Goal: Task Accomplishment & Management: Use online tool/utility

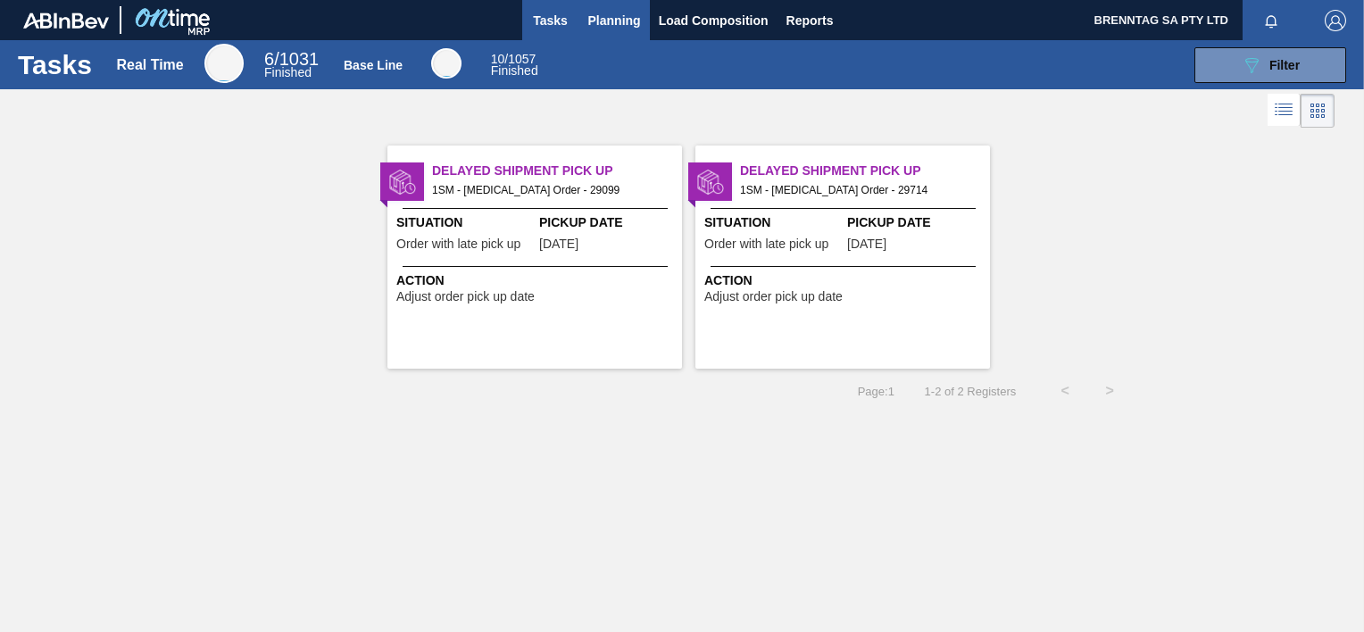
click at [611, 14] on span "Planning" at bounding box center [614, 20] width 53 height 21
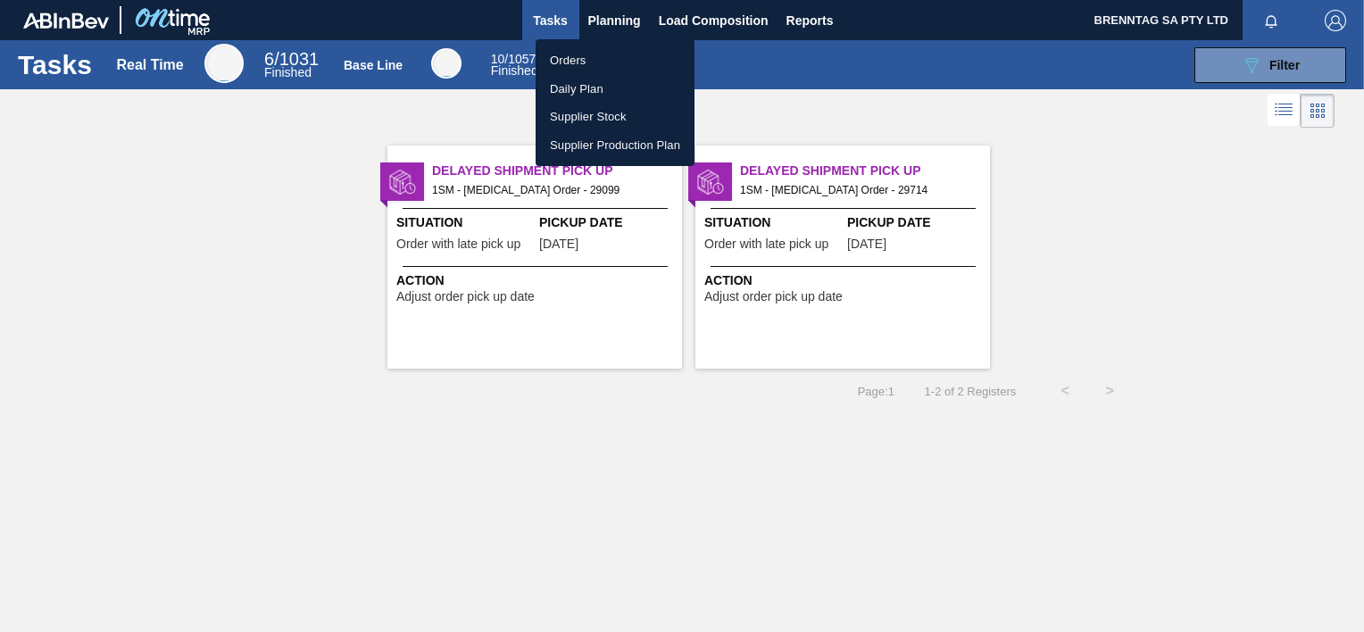
click at [585, 54] on li "Orders" at bounding box center [614, 60] width 159 height 29
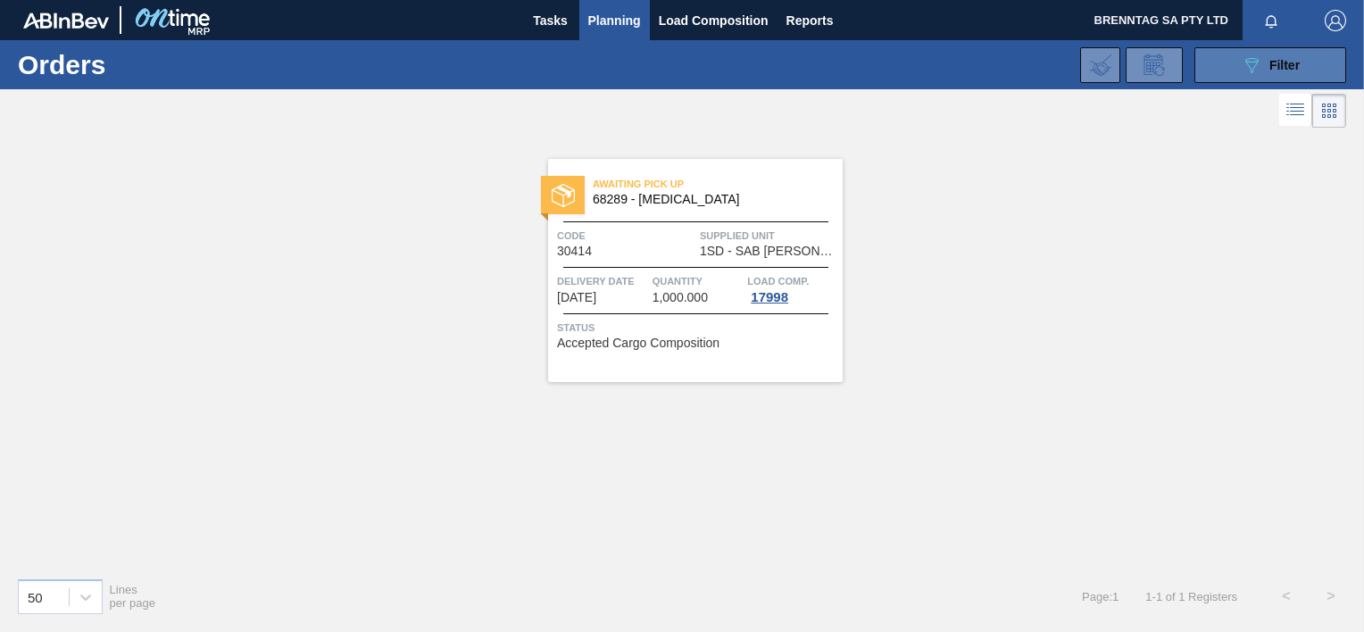
click at [1277, 67] on span "Filter" at bounding box center [1284, 65] width 30 height 14
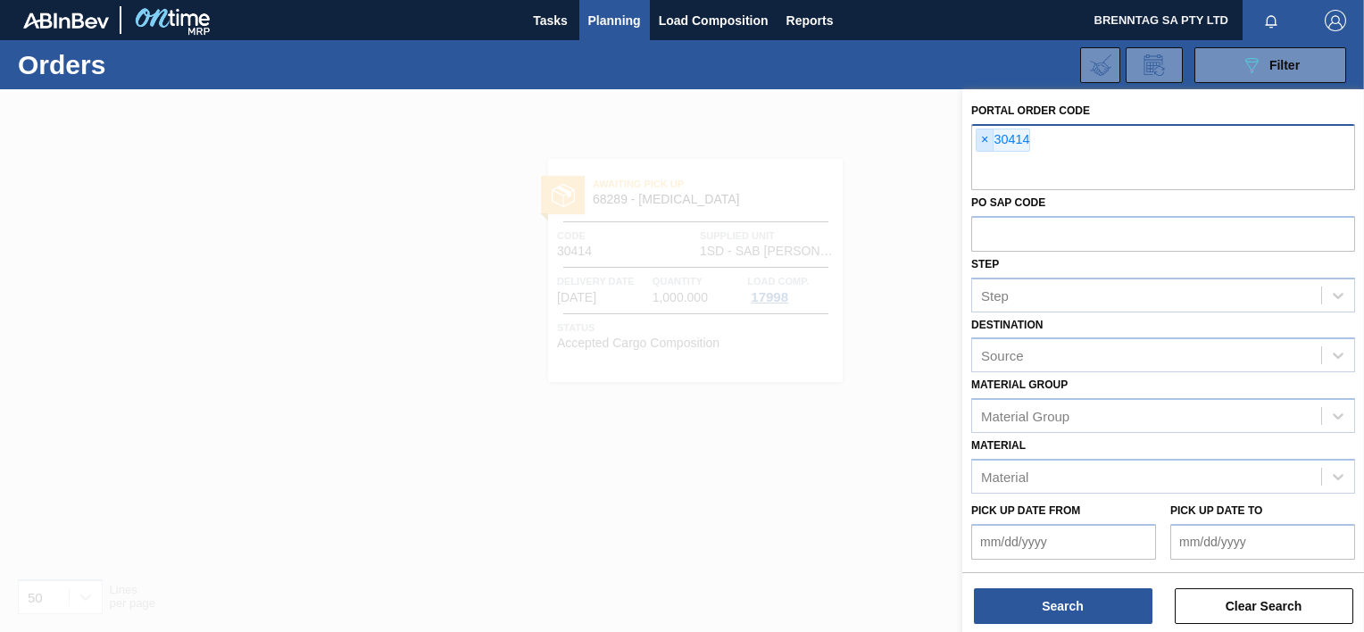
click at [984, 140] on span "×" at bounding box center [984, 139] width 17 height 21
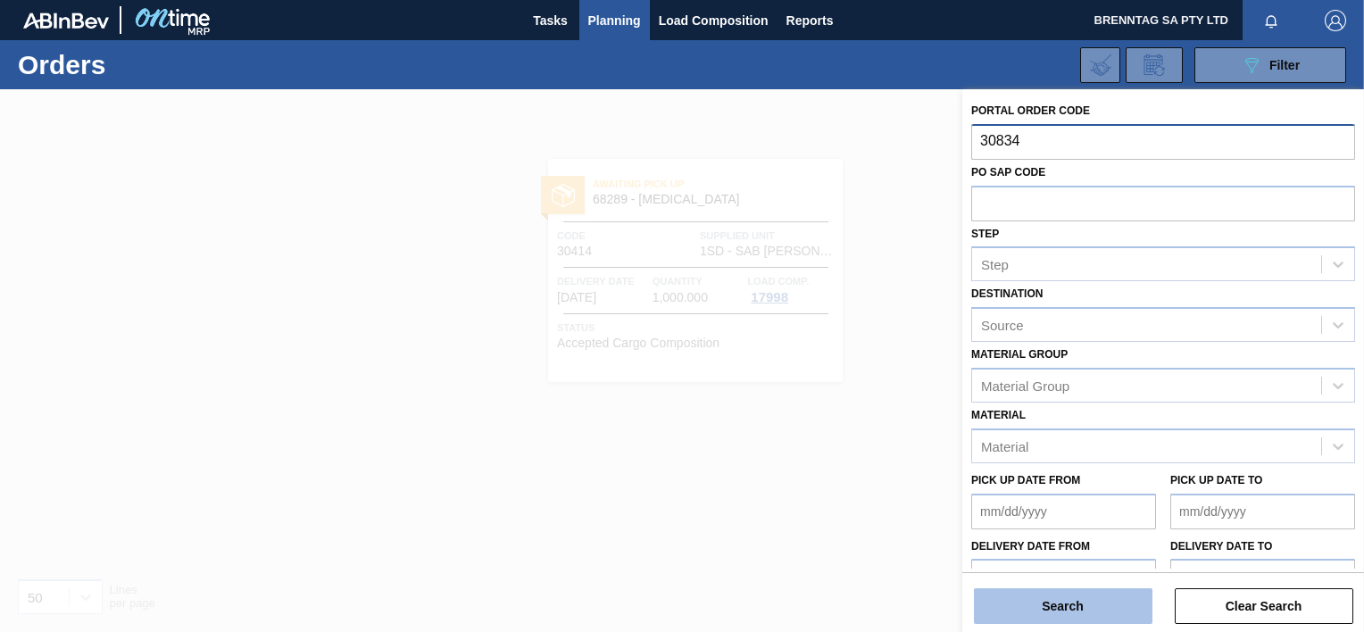
type input "30834"
click at [1012, 607] on button "Search" at bounding box center [1063, 606] width 178 height 36
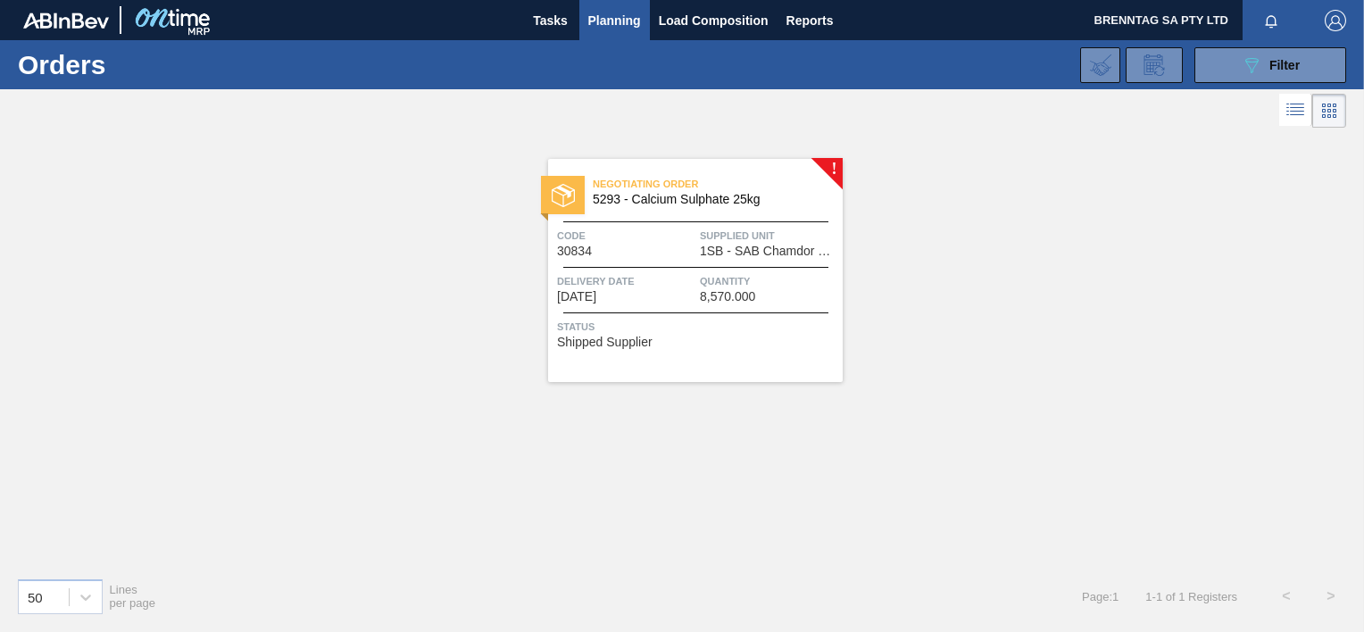
click at [769, 307] on div "Negotiating Order 5293 - Calcium Sulphate 25kg Code 30834 Supplied Unit 1SB - S…" at bounding box center [695, 270] width 295 height 223
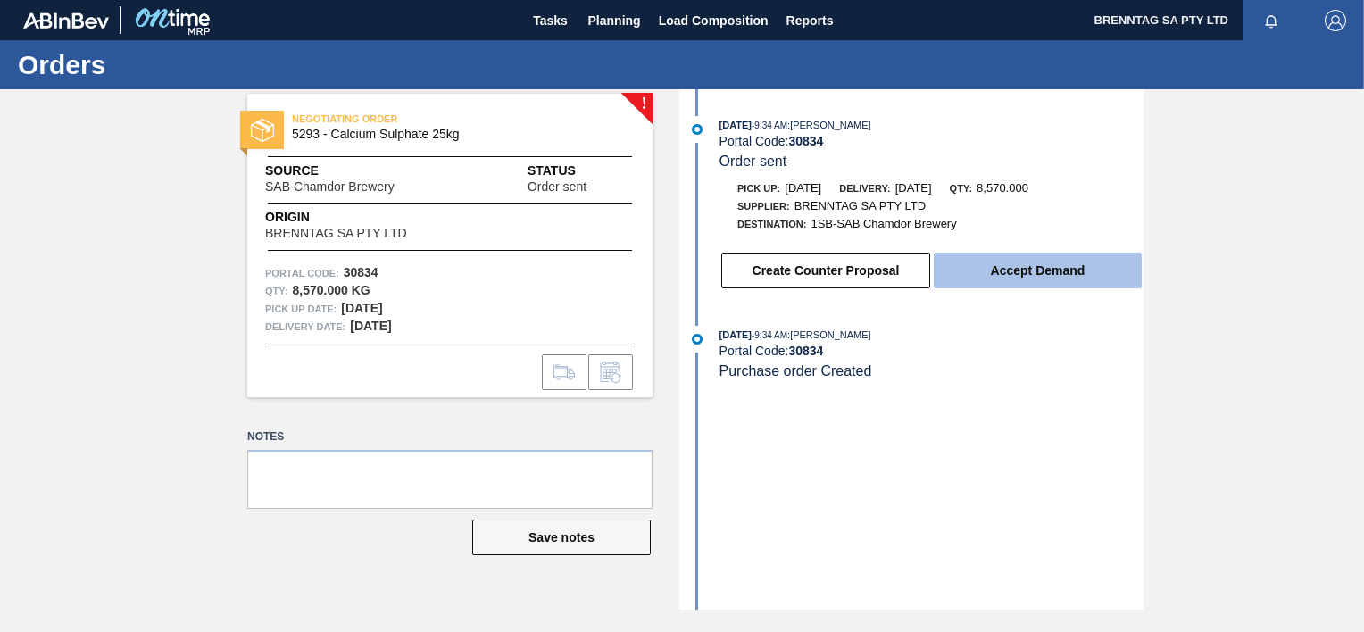
click at [1050, 284] on button "Accept Demand" at bounding box center [1038, 271] width 208 height 36
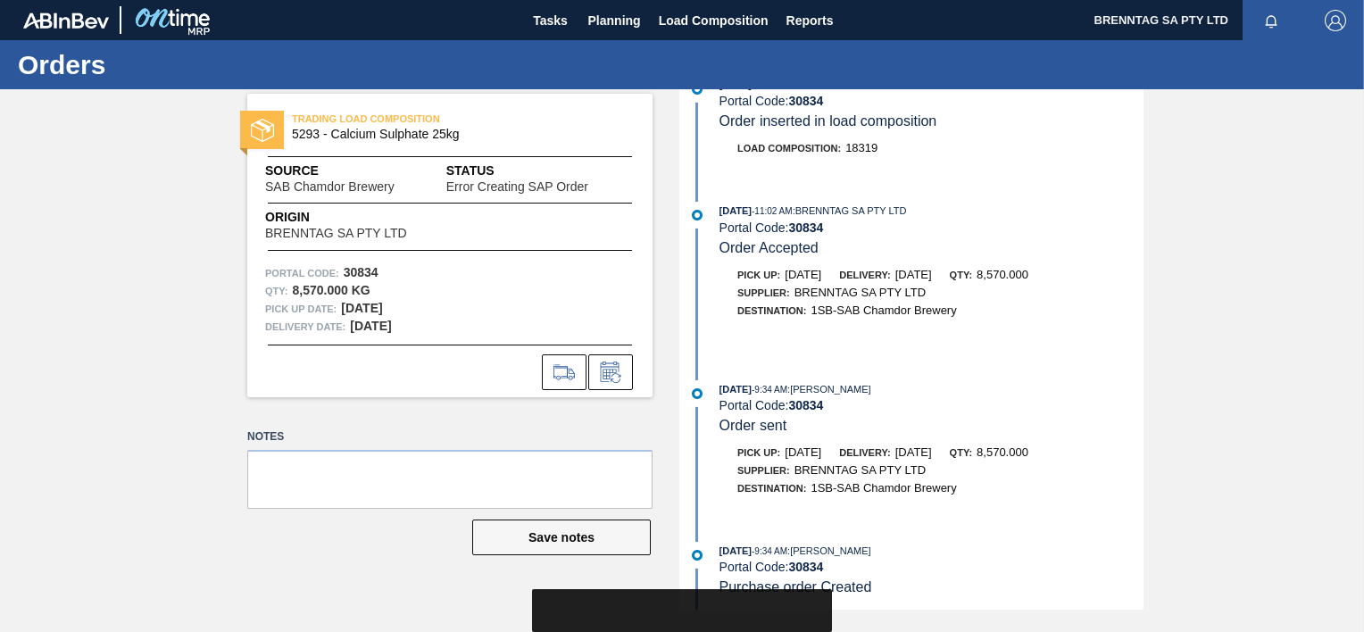
scroll to position [154, 0]
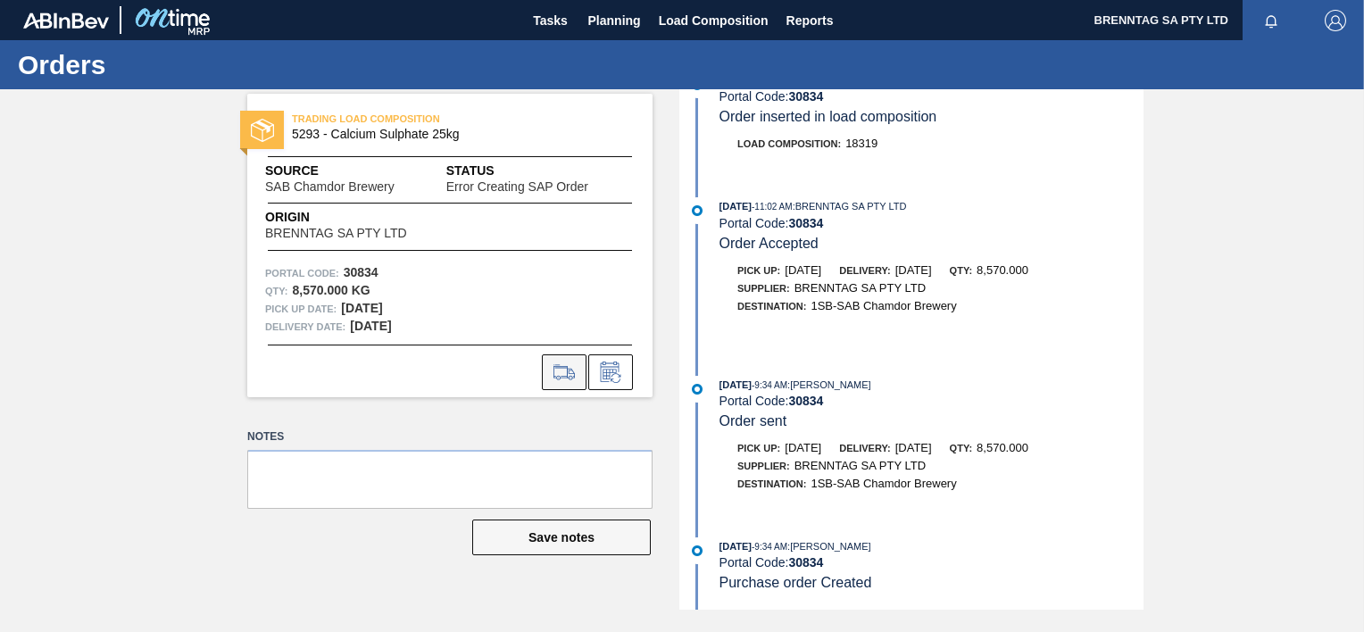
click at [572, 377] on icon at bounding box center [564, 371] width 29 height 21
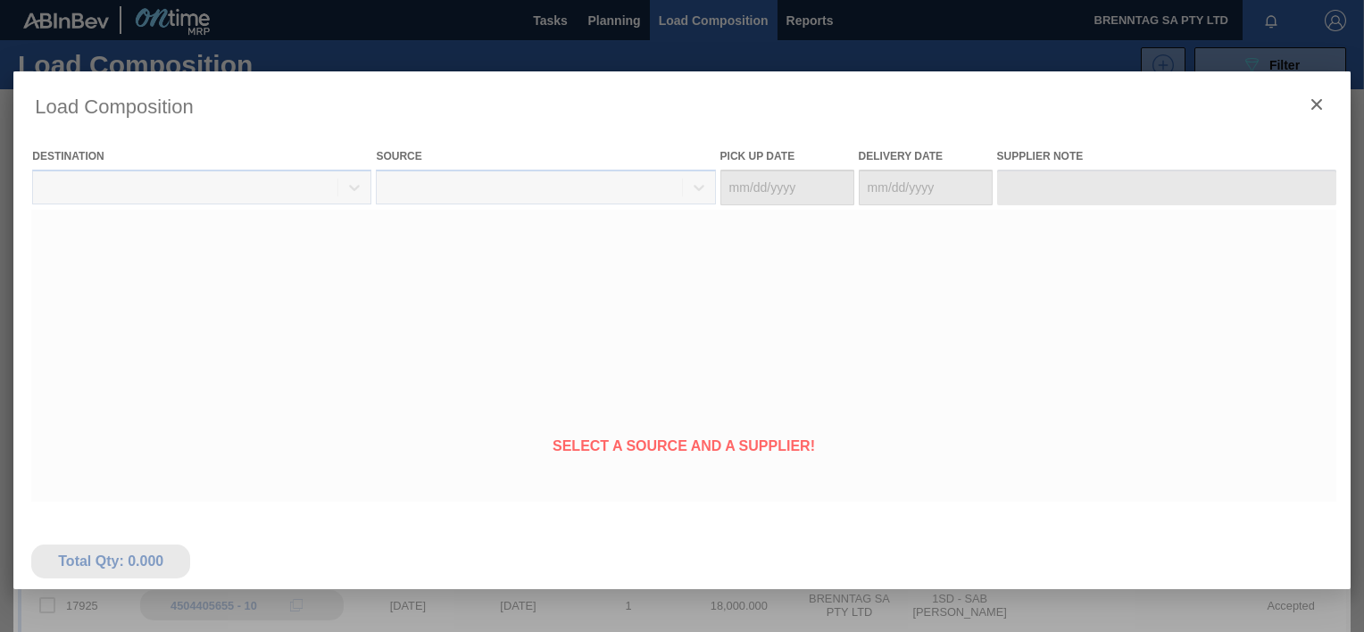
type Date "[DATE]"
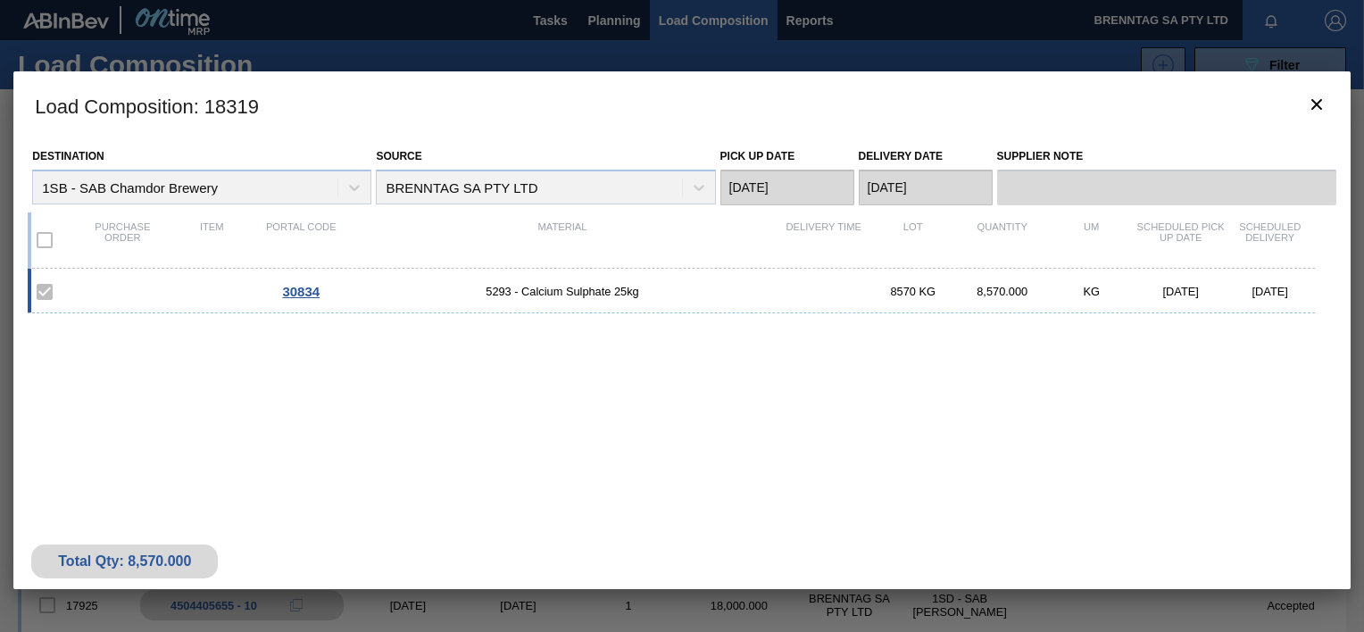
click at [593, 286] on span "5293 - Calcium Sulphate 25kg" at bounding box center [561, 291] width 433 height 13
click at [307, 293] on span "30834" at bounding box center [300, 291] width 37 height 15
